Goal: Information Seeking & Learning: Learn about a topic

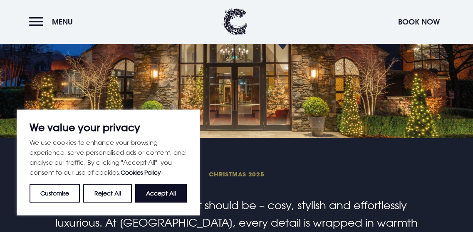
scroll to position [125, 0]
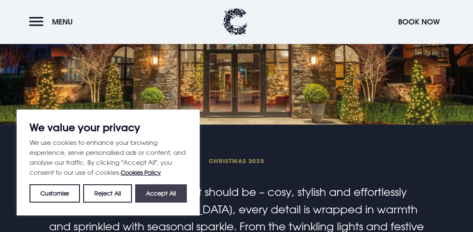
click at [165, 196] on button "Accept All" at bounding box center [161, 194] width 52 height 18
checkbox input "true"
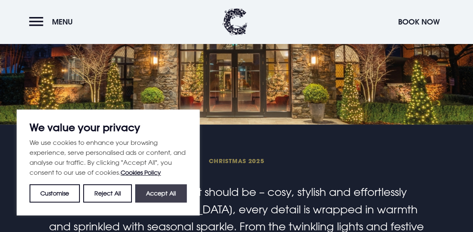
checkbox input "true"
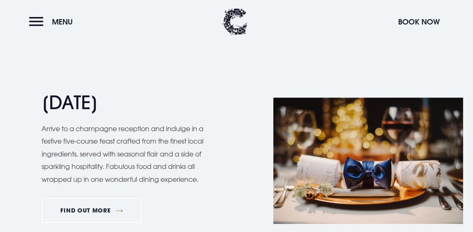
scroll to position [790, 0]
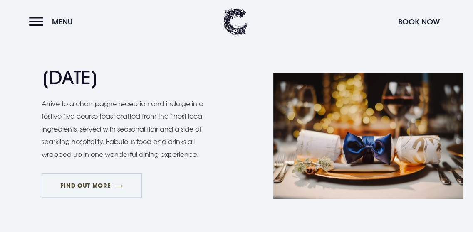
click at [90, 184] on link "FIND OUT MORE" at bounding box center [92, 185] width 100 height 25
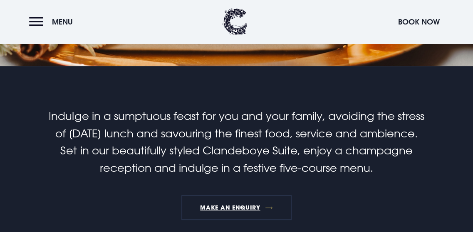
scroll to position [208, 0]
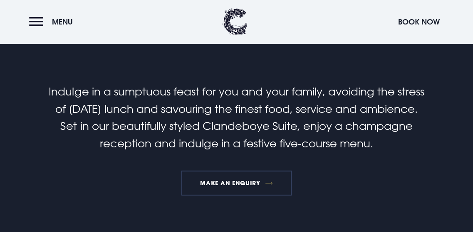
click at [232, 179] on link "MAKE AN ENQUIRY" at bounding box center [236, 183] width 110 height 25
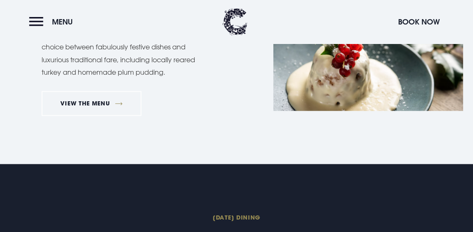
scroll to position [707, 0]
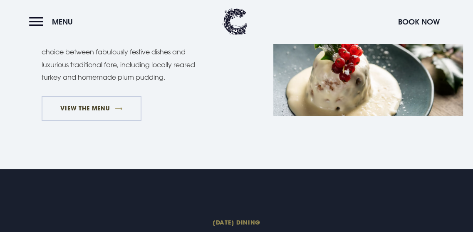
click at [87, 104] on link "VIEW THE MENU" at bounding box center [92, 108] width 100 height 25
